Goal: Information Seeking & Learning: Learn about a topic

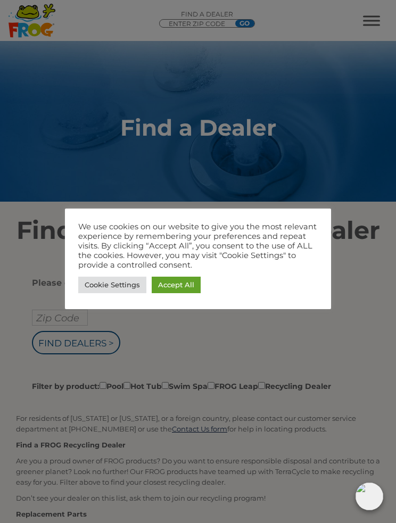
click at [181, 279] on link "Accept All" at bounding box center [176, 285] width 49 height 17
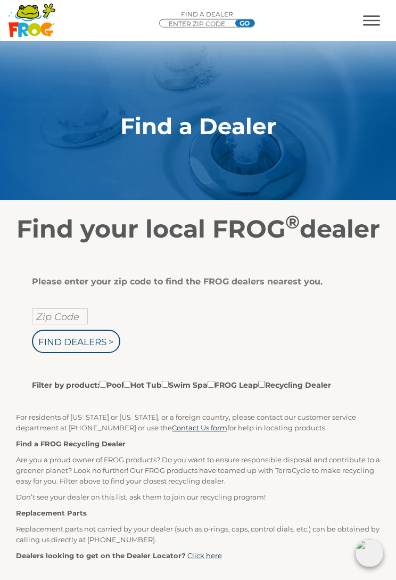
scroll to position [2, 0]
click at [76, 324] on input "Zip Code" at bounding box center [60, 316] width 56 height 16
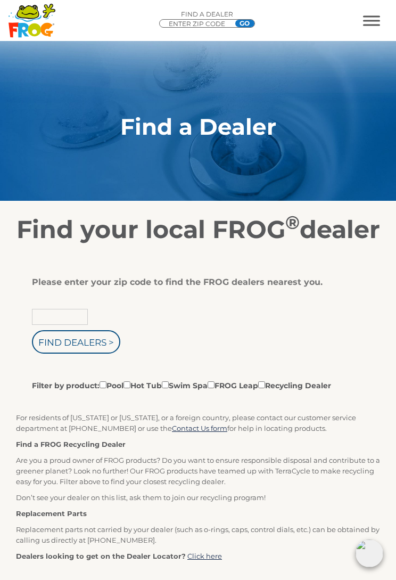
click at [294, 290] on div "Please enter your zip code to find the FROG dealers nearest you. Find Dealers >…" at bounding box center [198, 516] width 396 height 516
type input "Zip Code"
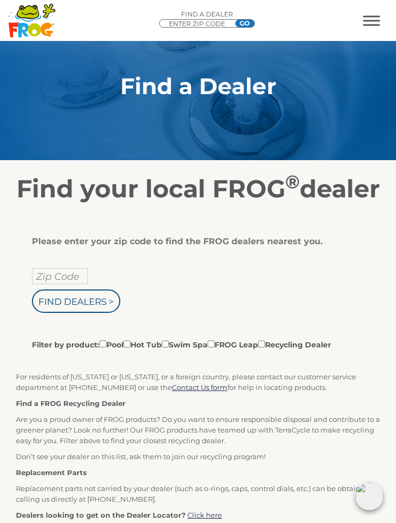
scroll to position [0, 0]
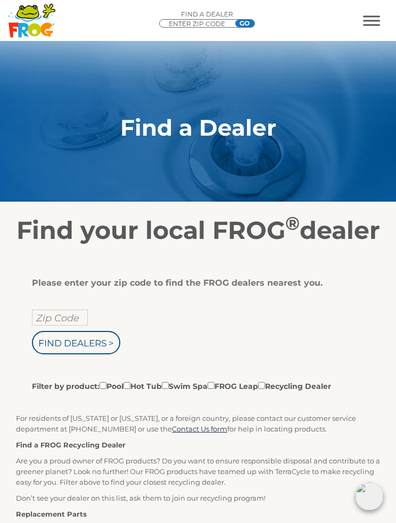
click at [365, 17] on span "MENU" at bounding box center [371, 16] width 17 height 2
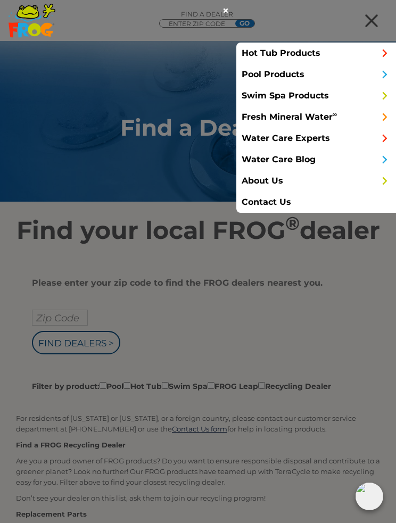
click at [305, 70] on link "Pool Products" at bounding box center [316, 74] width 160 height 21
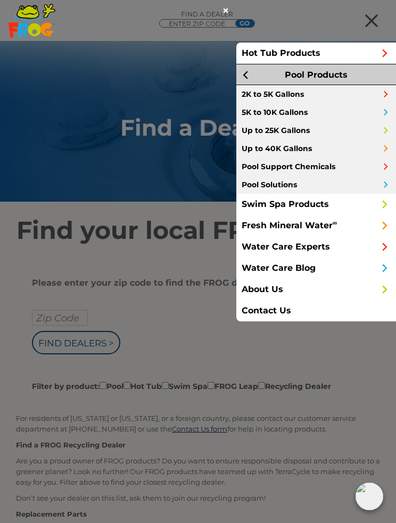
click at [301, 131] on link "Up to 25K Gallons" at bounding box center [316, 130] width 160 height 18
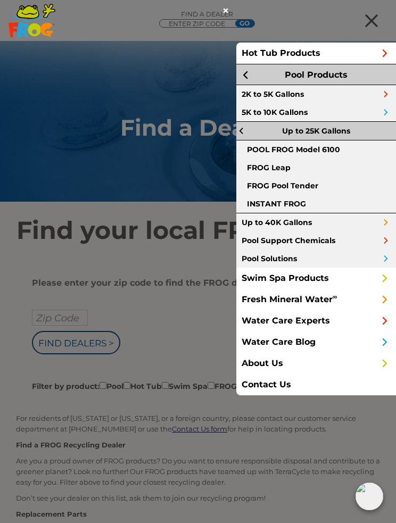
click at [337, 149] on link "POOL FROG Model 6100" at bounding box center [316, 150] width 160 height 18
